Goal: Information Seeking & Learning: Learn about a topic

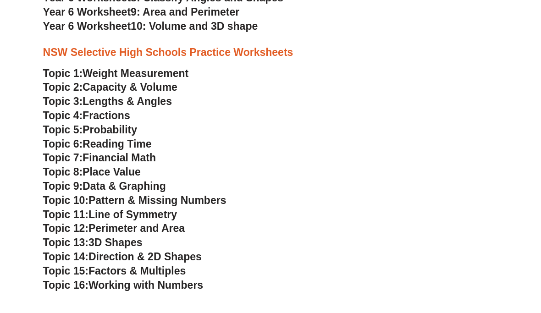
scroll to position [1882, 0]
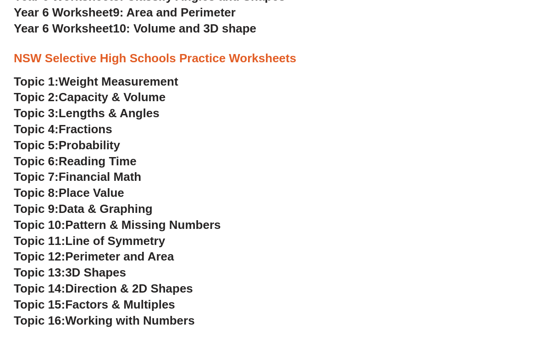
click at [68, 154] on span "Reading Time" at bounding box center [98, 161] width 78 height 14
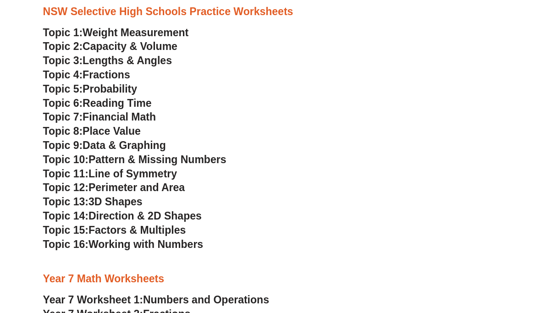
scroll to position [1926, 0]
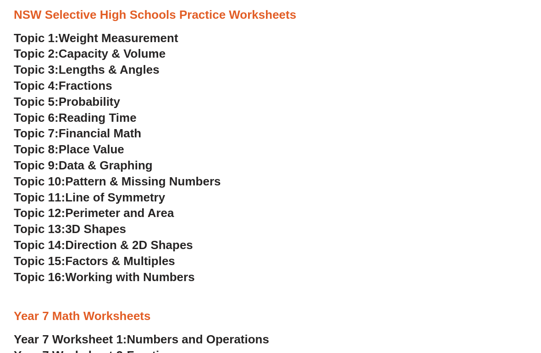
click at [71, 158] on span "Data & Graphing" at bounding box center [106, 165] width 94 height 14
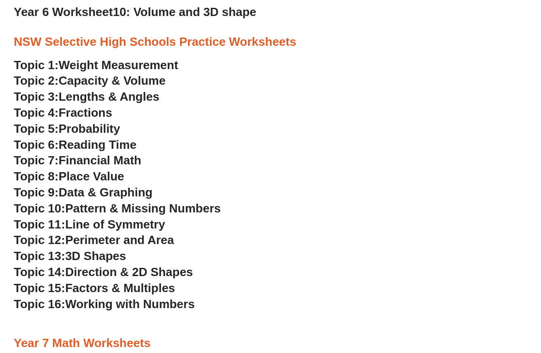
scroll to position [1900, 0]
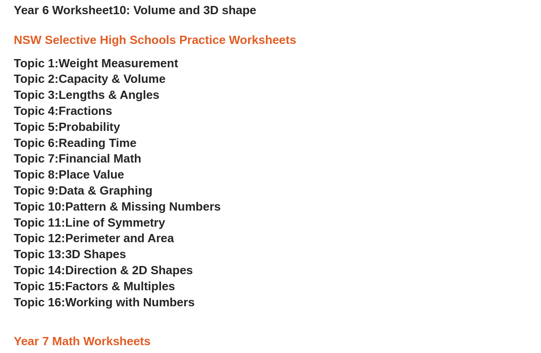
click at [77, 200] on span "Pattern & Missing Numbers" at bounding box center [142, 207] width 155 height 14
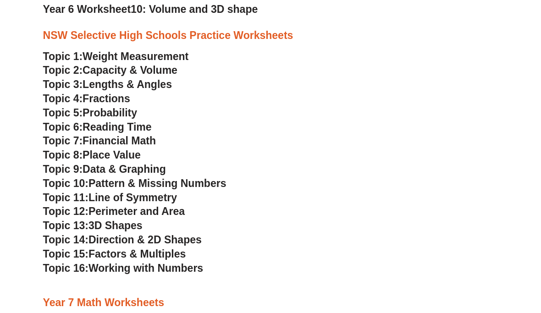
scroll to position [1901, 0]
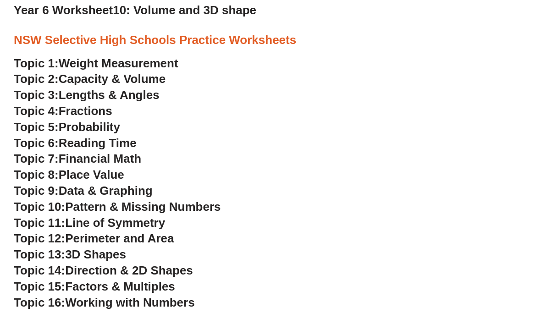
click at [74, 152] on span "Financial Math" at bounding box center [100, 159] width 82 height 14
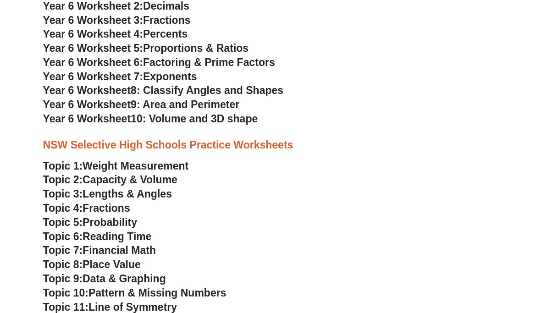
scroll to position [1777, 0]
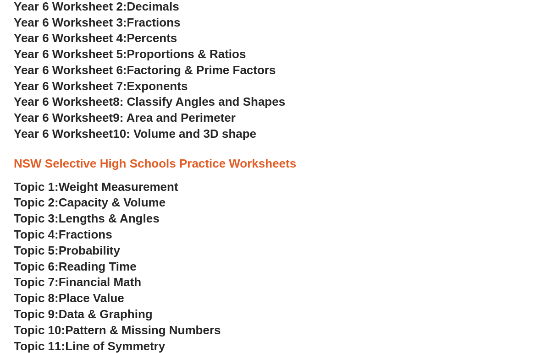
click at [66, 244] on span "Probability" at bounding box center [89, 251] width 61 height 14
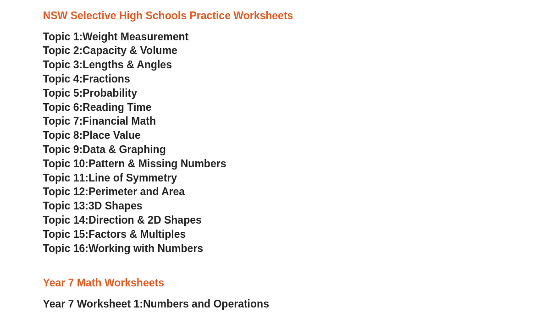
scroll to position [1923, 0]
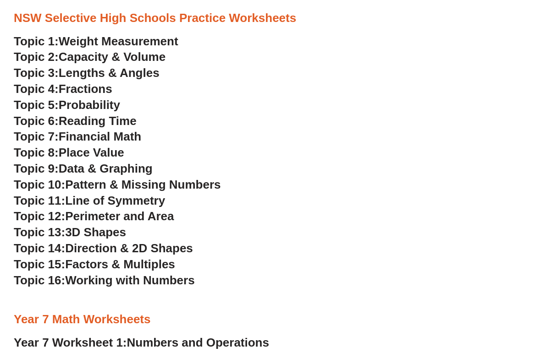
click at [76, 225] on span "3D Shapes" at bounding box center [95, 232] width 61 height 14
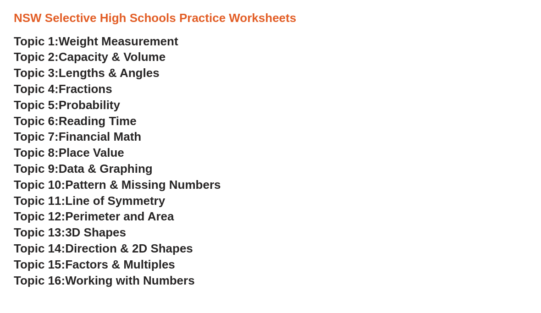
click at [71, 146] on span "Place Value" at bounding box center [92, 153] width 66 height 14
click at [79, 273] on span "Working with Numbers" at bounding box center [129, 280] width 129 height 14
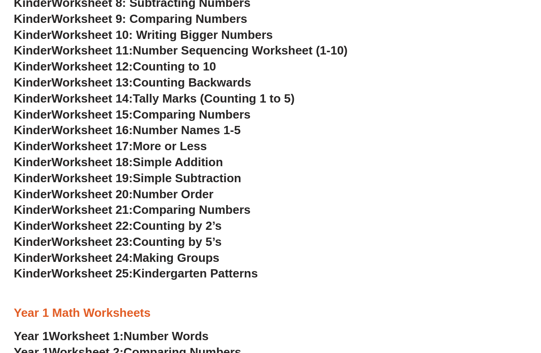
scroll to position [408, 0]
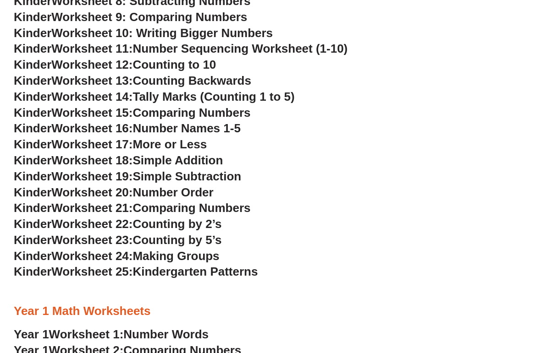
click at [204, 235] on span "Counting by 5’s" at bounding box center [176, 241] width 89 height 14
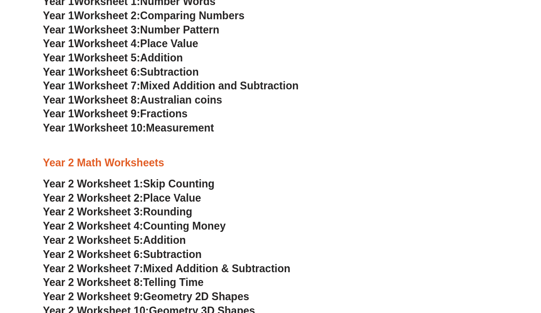
scroll to position [742, 0]
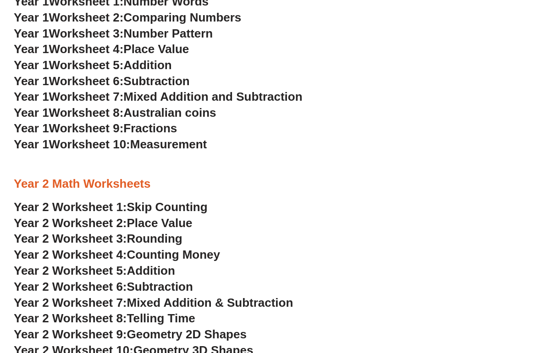
click at [195, 200] on span "Skip Counting" at bounding box center [167, 207] width 81 height 14
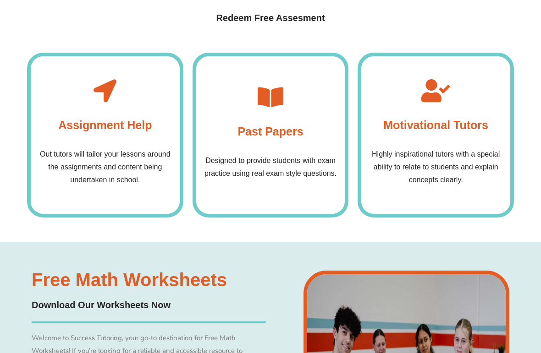
scroll to position [2871, 0]
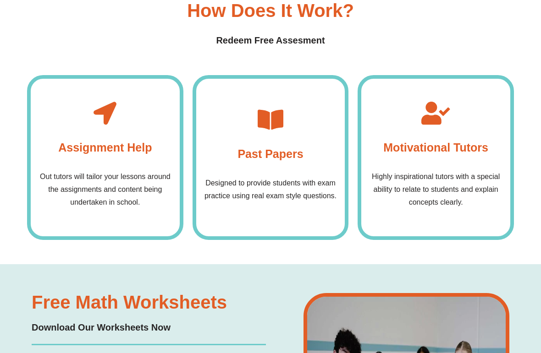
click at [312, 94] on div "Past Papers Designed to provide students with exam practice using real exam sty…" at bounding box center [270, 157] width 156 height 165
click at [295, 145] on h4 "Past Papers" at bounding box center [270, 154] width 66 height 18
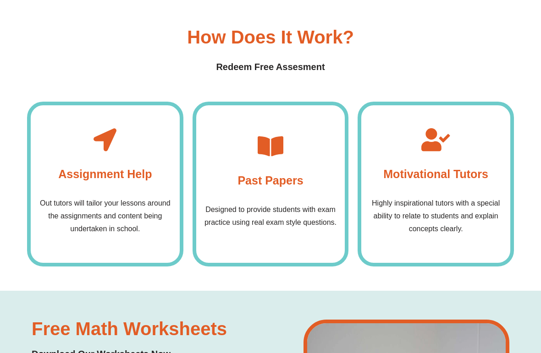
scroll to position [2837, 0]
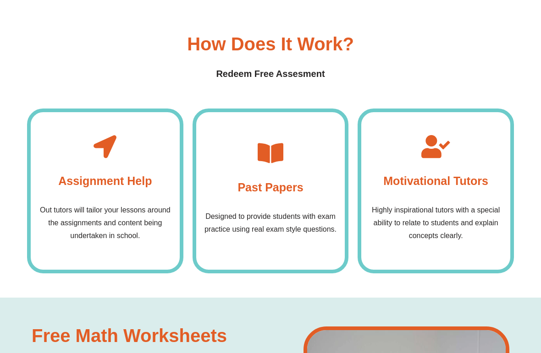
click at [287, 211] on p "Designed to provide students with exam practice using real exam style questions." at bounding box center [271, 224] width 140 height 26
click at [289, 179] on h4 "Past Papers" at bounding box center [270, 188] width 66 height 18
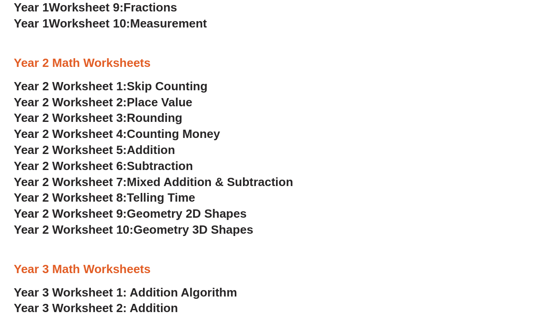
scroll to position [855, 0]
